Goal: Task Accomplishment & Management: Manage account settings

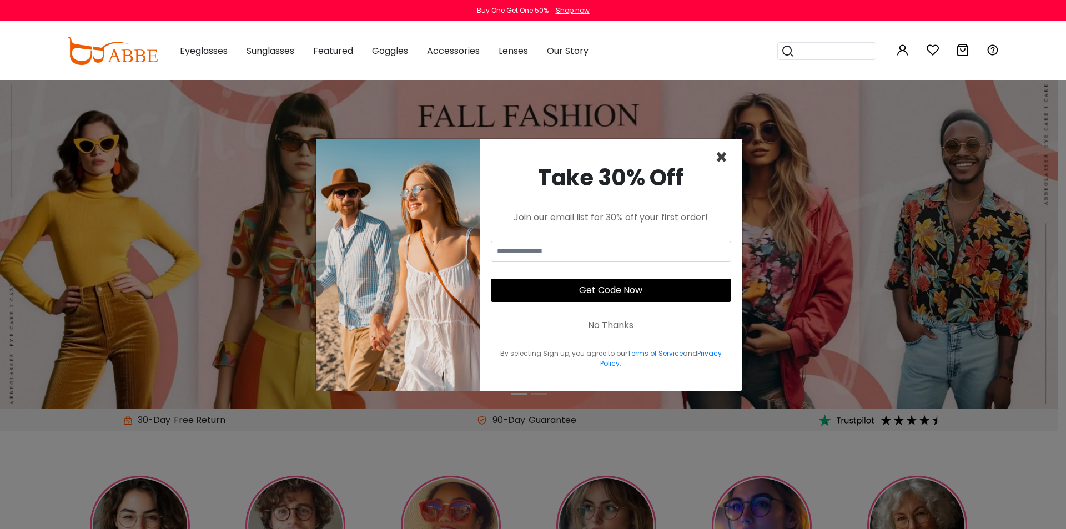
click at [719, 145] on span "×" at bounding box center [721, 157] width 13 height 28
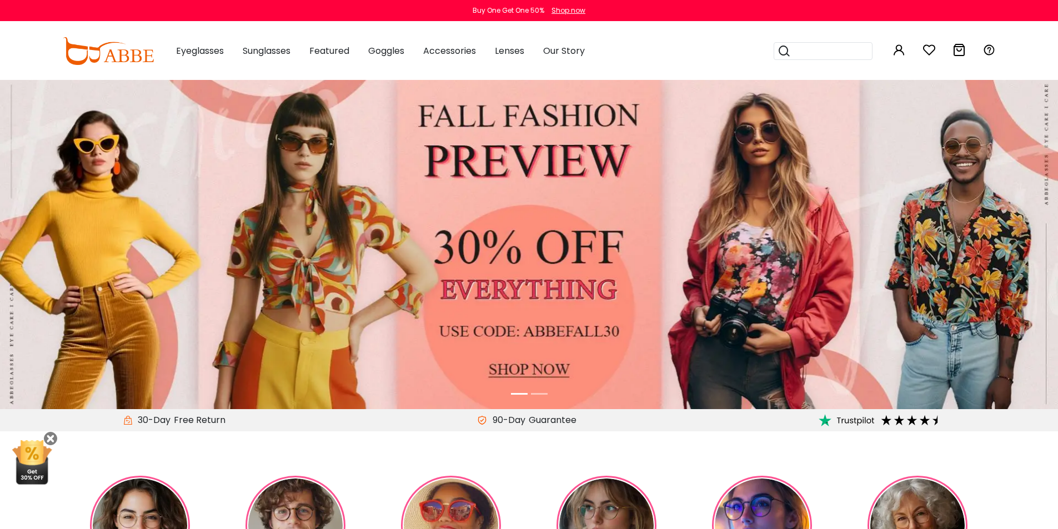
click at [891, 54] on div "Popular Searches round Sunglasses aviator clear tortoise cat Recommended Laya $…" at bounding box center [876, 51] width 239 height 58
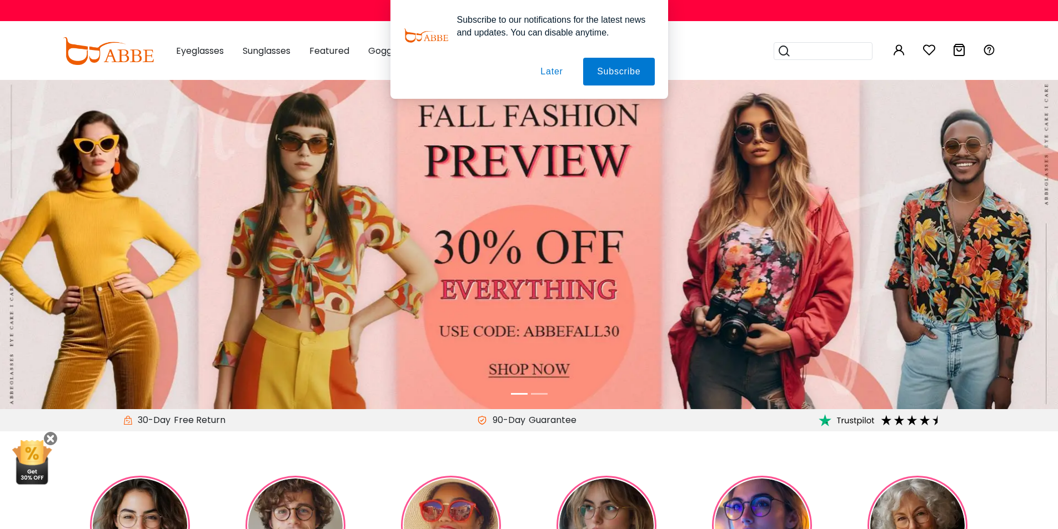
click at [892, 55] on div "Subscribe to our notifications for the latest news and updates. You can disable…" at bounding box center [529, 49] width 1058 height 99
click at [898, 55] on div "Subscribe to our notifications for the latest news and updates. You can disable…" at bounding box center [529, 49] width 1058 height 99
click at [557, 76] on button "Later" at bounding box center [551, 72] width 50 height 28
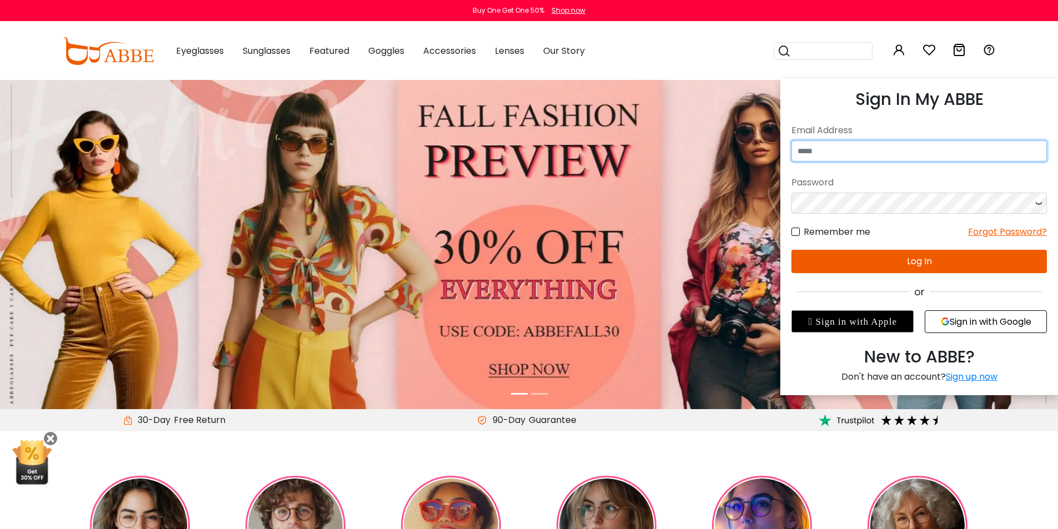
click at [887, 158] on input "email" at bounding box center [918, 150] width 255 height 21
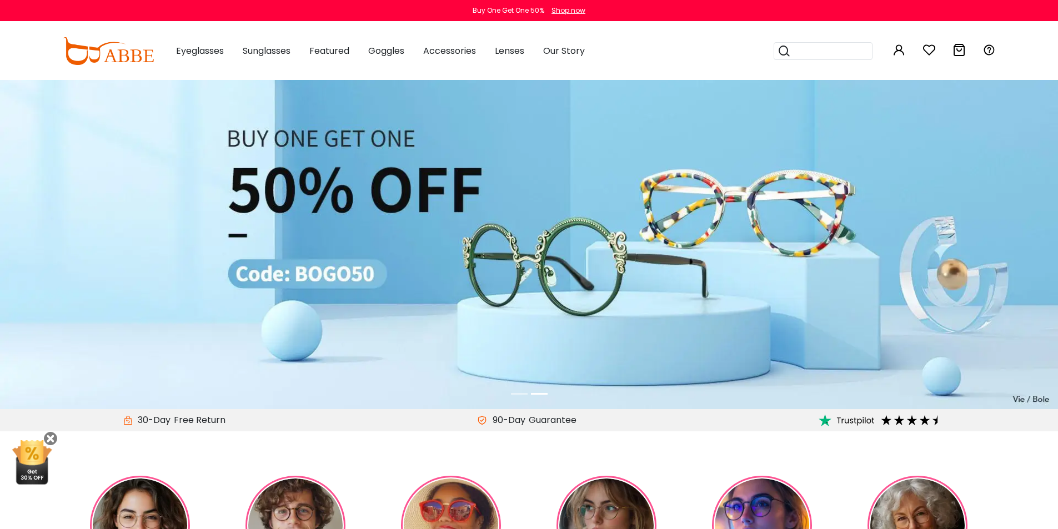
type input "**********"
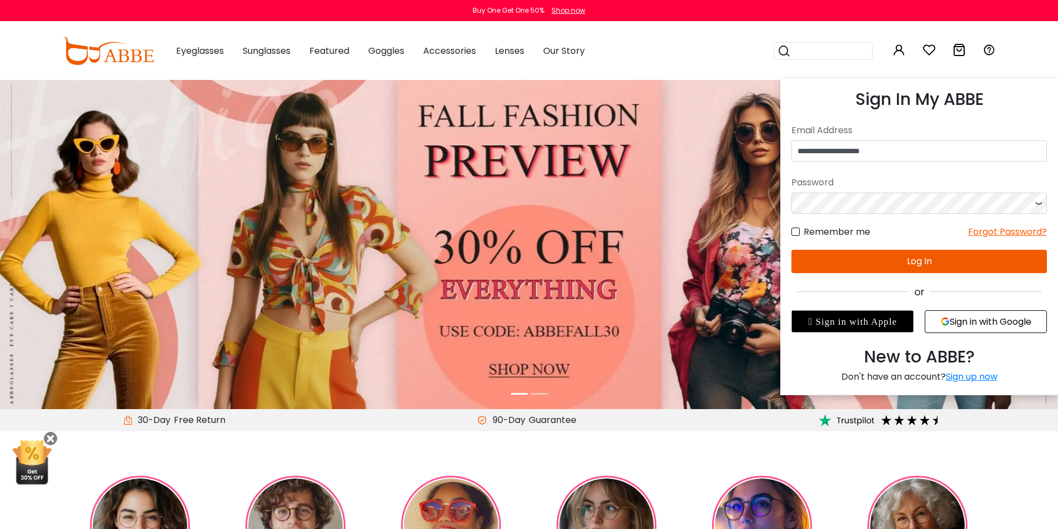
click at [968, 327] on button "Sign in with Google" at bounding box center [985, 321] width 122 height 23
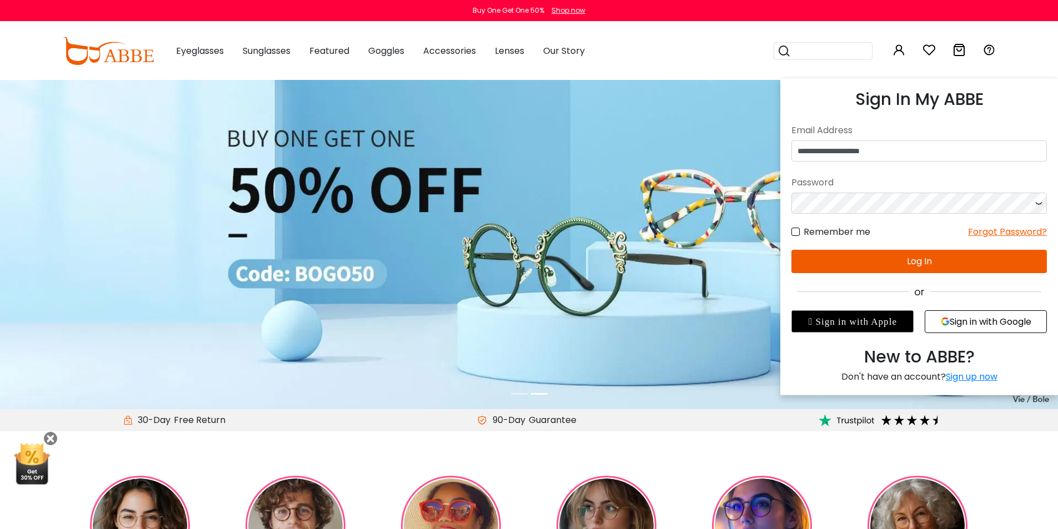
click at [986, 328] on button "Sign in with Google" at bounding box center [985, 321] width 122 height 23
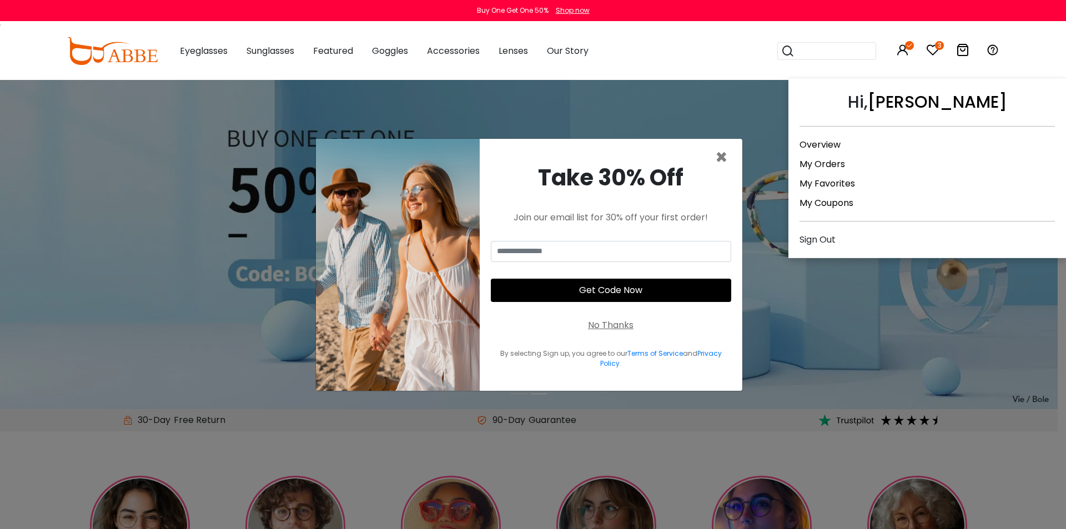
click at [838, 164] on link "My Orders" at bounding box center [822, 164] width 46 height 13
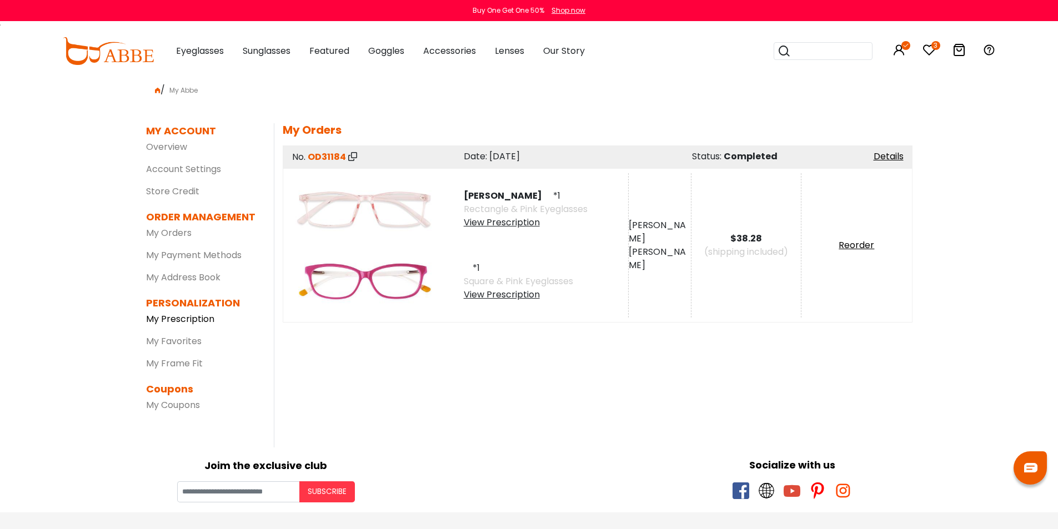
click at [190, 325] on link "My Prescription" at bounding box center [180, 319] width 68 height 13
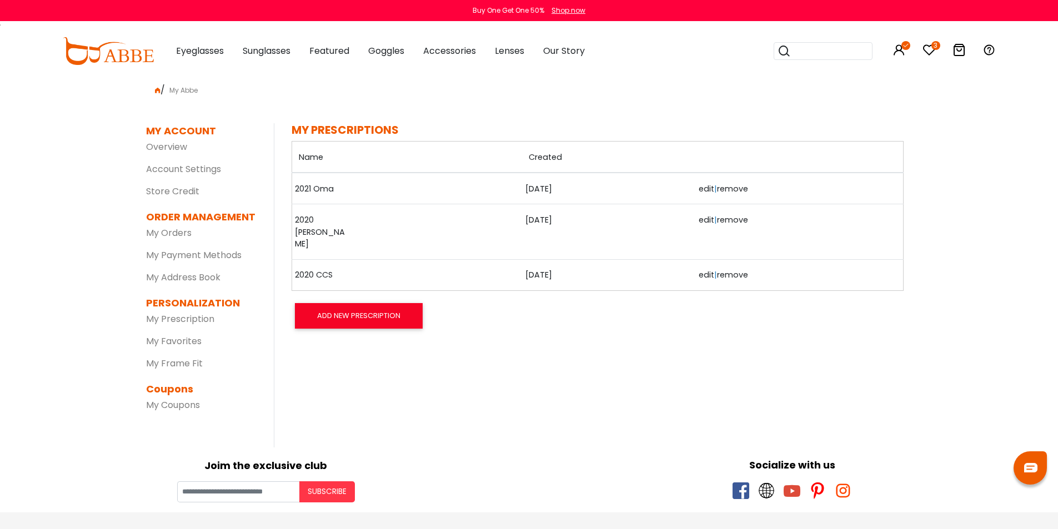
click at [728, 194] on link "remove" at bounding box center [732, 188] width 31 height 11
click at [721, 225] on link "remove" at bounding box center [732, 219] width 31 height 11
click at [724, 194] on link "remove" at bounding box center [732, 188] width 31 height 11
click at [721, 280] on link "remove" at bounding box center [732, 274] width 31 height 11
